Goal: Task Accomplishment & Management: Manage account settings

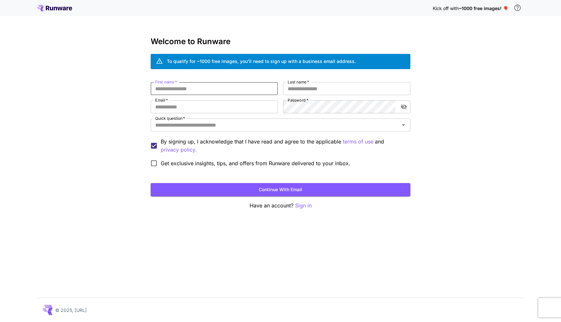
click at [228, 87] on input "First name   *" at bounding box center [214, 88] width 127 height 13
type input "*****"
type input "**********"
click at [404, 125] on icon "Open" at bounding box center [403, 125] width 3 height 2
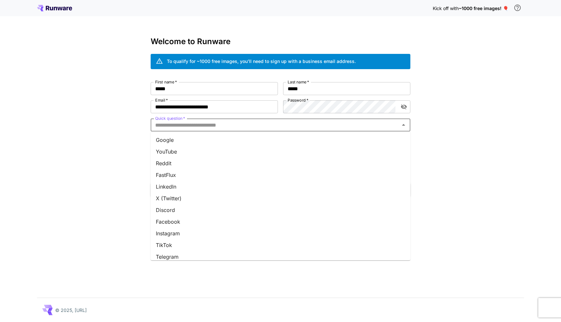
click at [300, 166] on li "Reddit" at bounding box center [281, 164] width 260 height 12
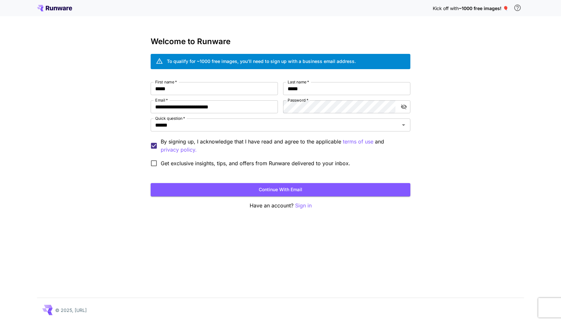
click at [300, 166] on span "Get exclusive insights, tips, and offers from Runware delivered to your inbox." at bounding box center [256, 164] width 190 height 8
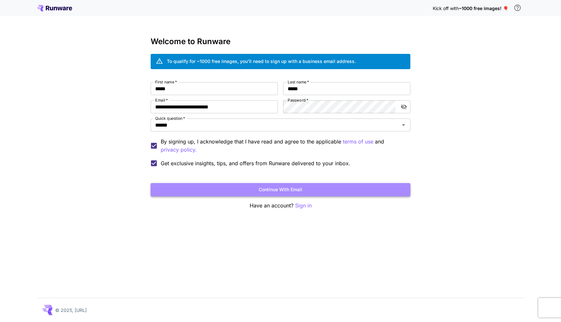
click at [231, 187] on button "Continue with email" at bounding box center [281, 189] width 260 height 13
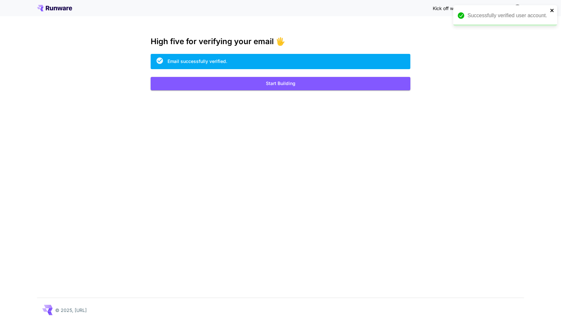
click at [552, 9] on icon "close" at bounding box center [552, 10] width 5 height 5
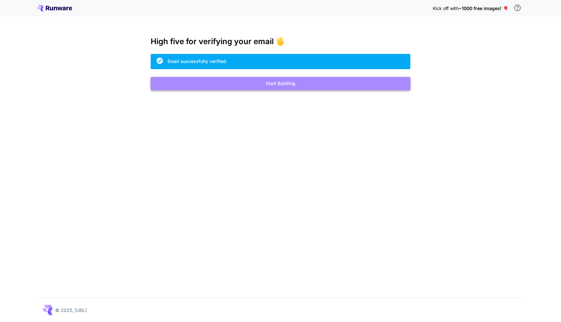
click at [321, 84] on button "Start Building" at bounding box center [281, 83] width 260 height 13
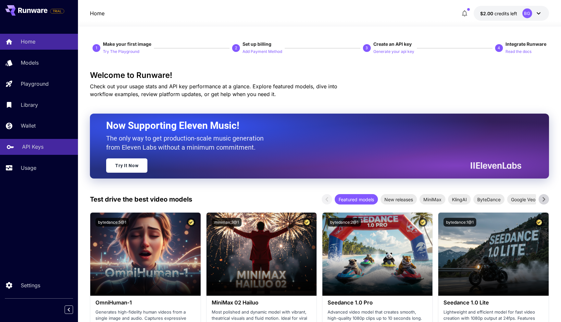
click at [28, 147] on p "API Keys" at bounding box center [32, 147] width 21 height 8
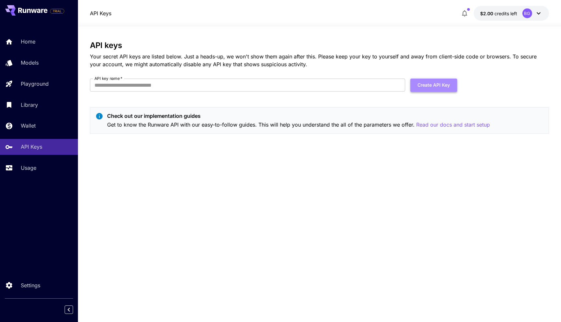
click at [432, 83] on button "Create API Key" at bounding box center [434, 85] width 47 height 13
click at [322, 85] on input "API key name   *" at bounding box center [248, 85] width 316 height 13
type input "**********"
click at [434, 84] on button "Create API Key" at bounding box center [434, 85] width 47 height 13
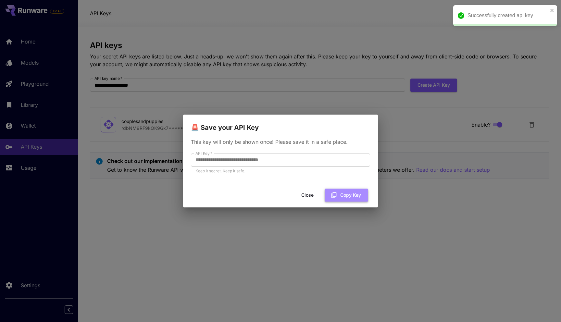
click at [348, 194] on button "Copy Key" at bounding box center [347, 195] width 44 height 13
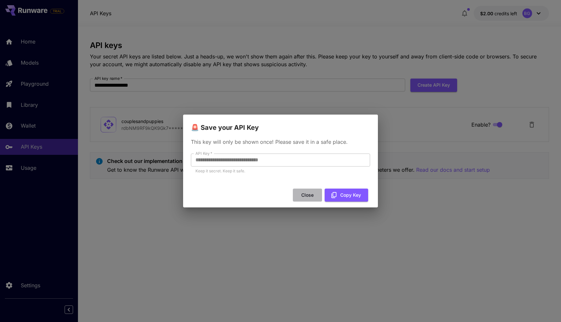
click at [305, 193] on button "Close" at bounding box center [307, 195] width 29 height 13
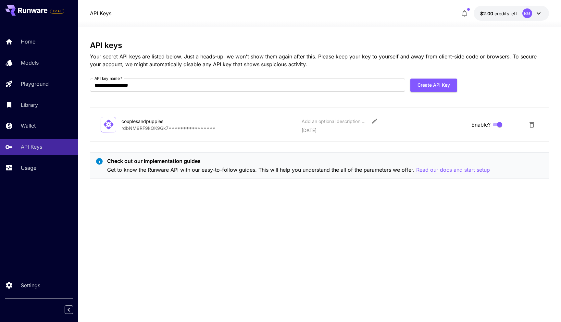
click at [428, 170] on p "Read our docs and start setup" at bounding box center [454, 170] width 74 height 8
